Goal: Navigation & Orientation: Understand site structure

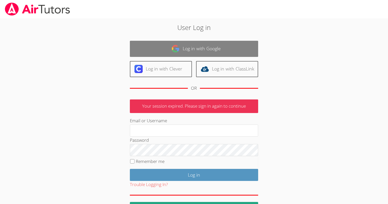
click at [185, 50] on link "Log in with Google" at bounding box center [194, 49] width 128 height 16
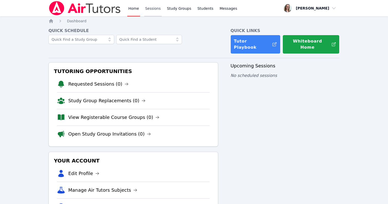
click at [152, 11] on link "Sessions" at bounding box center [153, 8] width 18 height 16
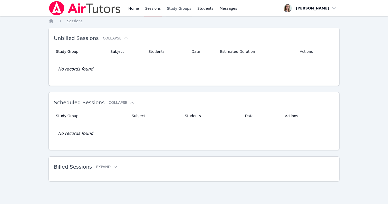
click at [178, 5] on link "Study Groups" at bounding box center [179, 8] width 26 height 16
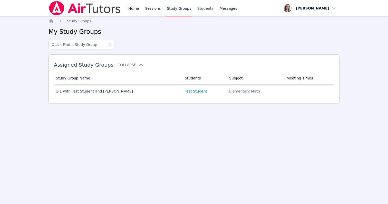
click at [198, 11] on link "Students" at bounding box center [205, 8] width 18 height 16
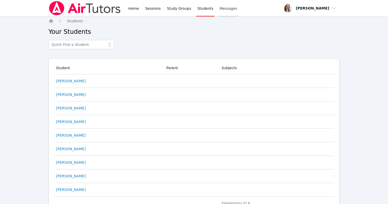
click at [226, 11] on span "Messages" at bounding box center [228, 8] width 18 height 5
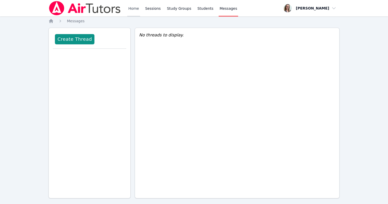
click at [130, 10] on link "Home" at bounding box center [133, 8] width 13 height 16
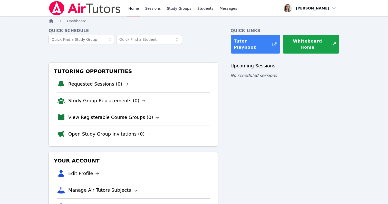
click at [51, 23] on icon "Breadcrumb" at bounding box center [51, 21] width 4 height 4
